Goal: Transaction & Acquisition: Obtain resource

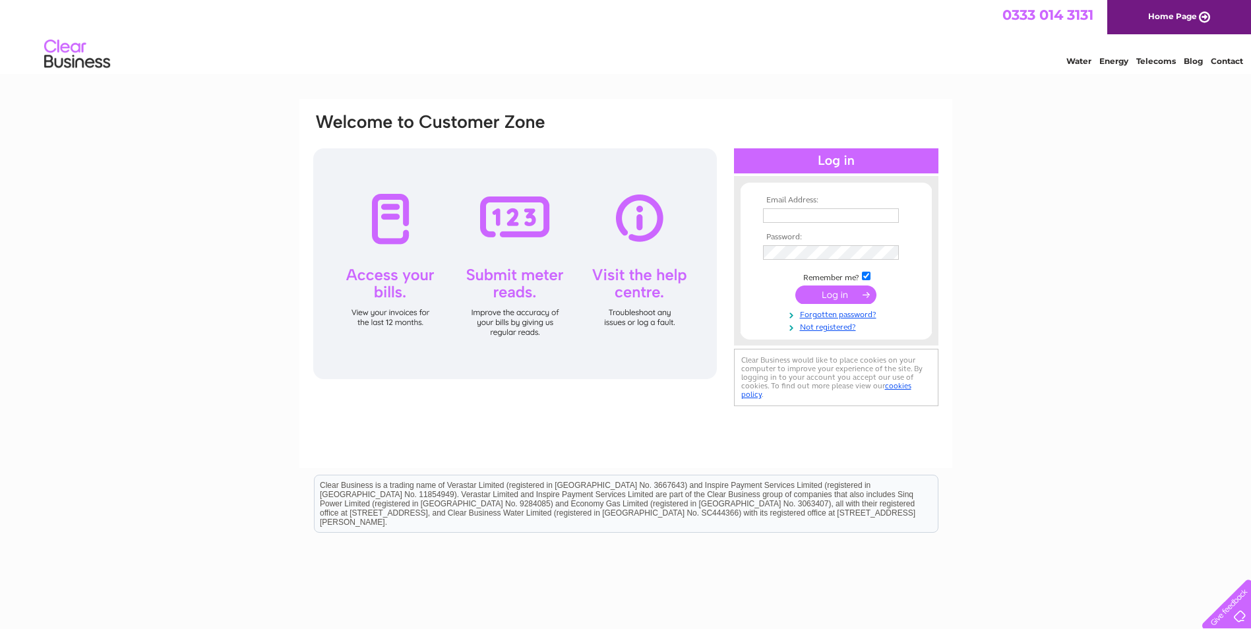
type input "[EMAIL_ADDRESS][DOMAIN_NAME]"
click at [834, 290] on input "submit" at bounding box center [836, 295] width 81 height 18
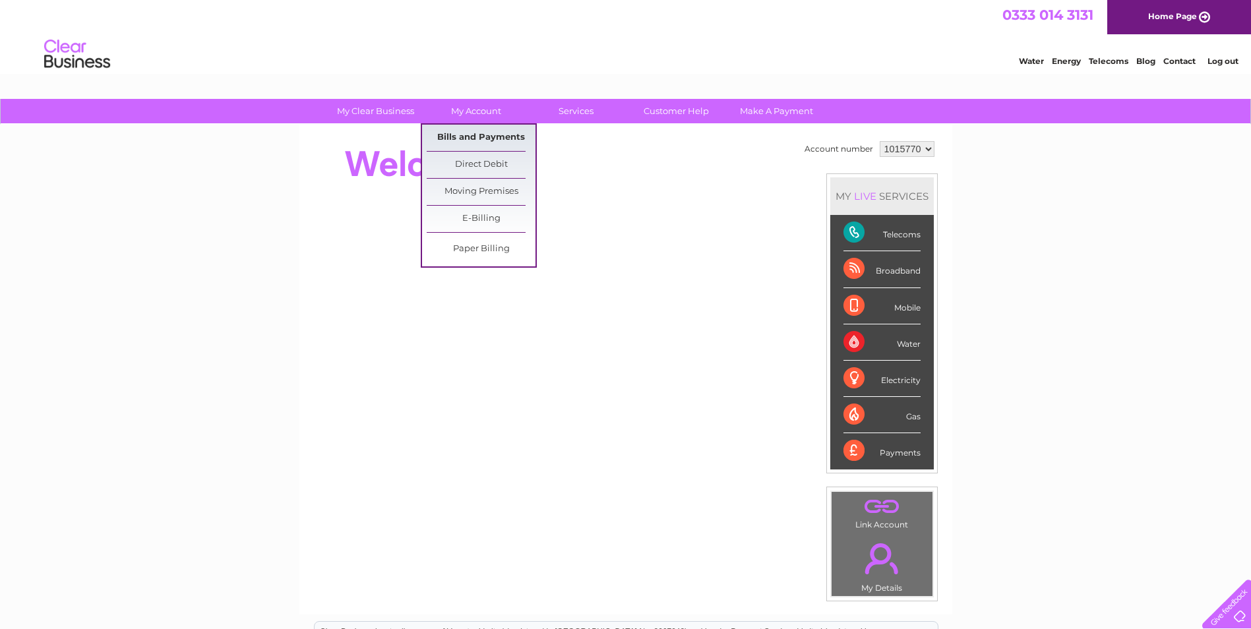
click at [462, 133] on link "Bills and Payments" at bounding box center [481, 138] width 109 height 26
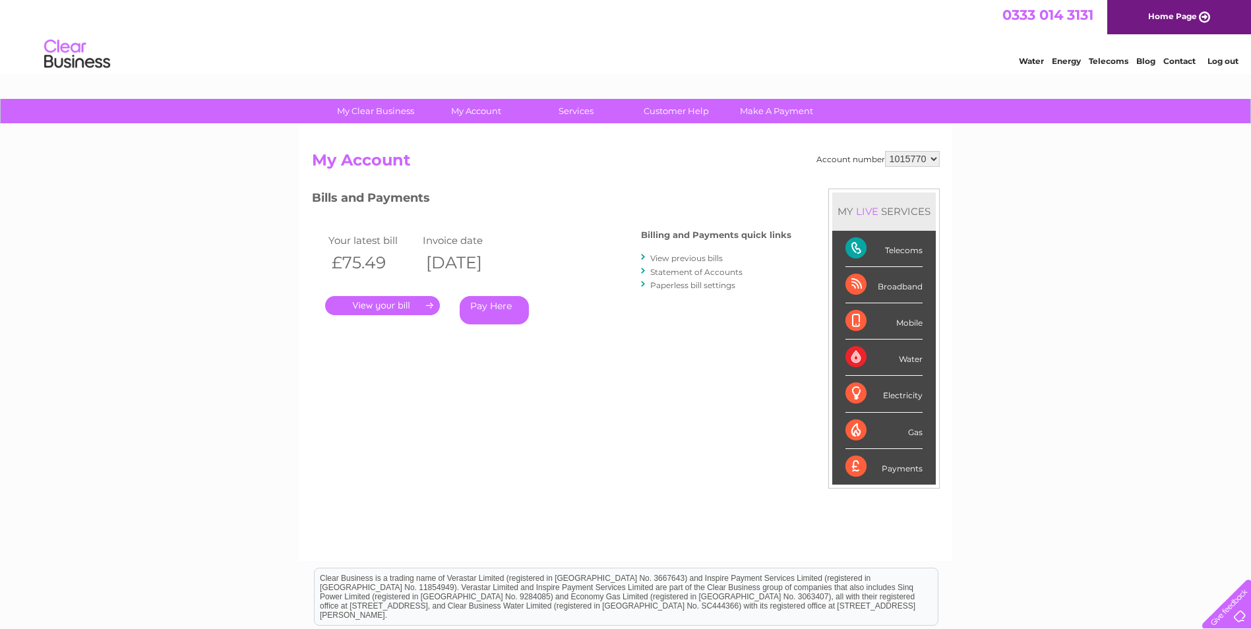
click at [378, 306] on link "." at bounding box center [382, 305] width 115 height 19
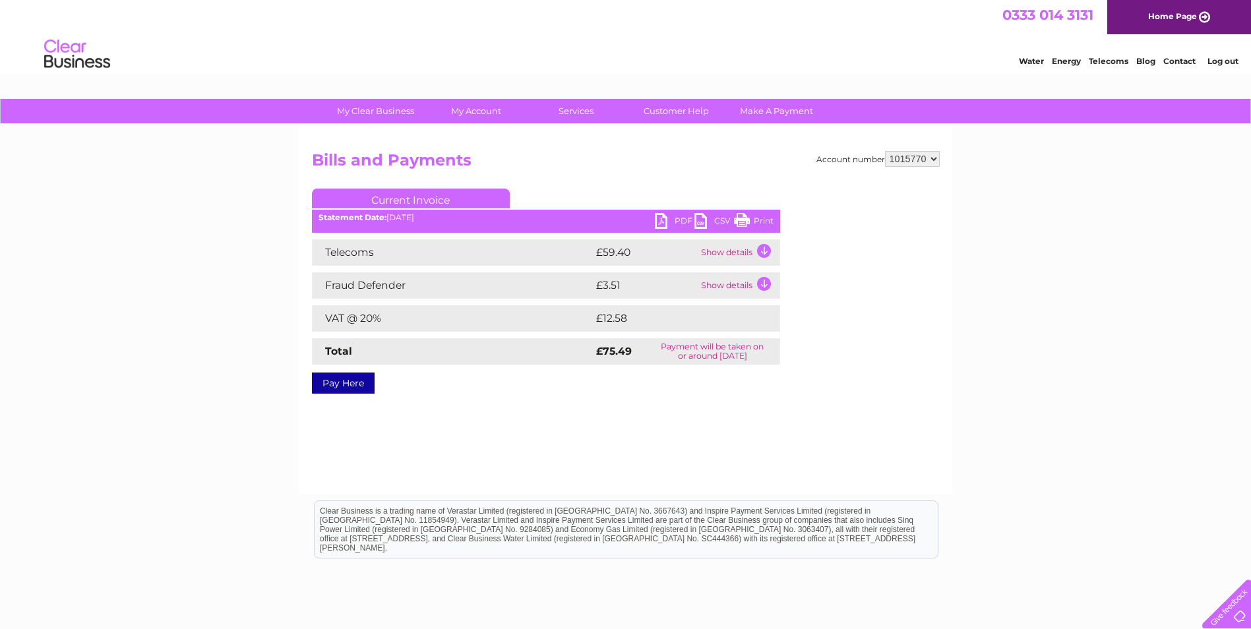
click at [666, 220] on link "PDF" at bounding box center [675, 222] width 40 height 19
click at [1222, 59] on link "Log out" at bounding box center [1223, 61] width 31 height 10
